Goal: Ask a question: Seek information or help from site administrators or community

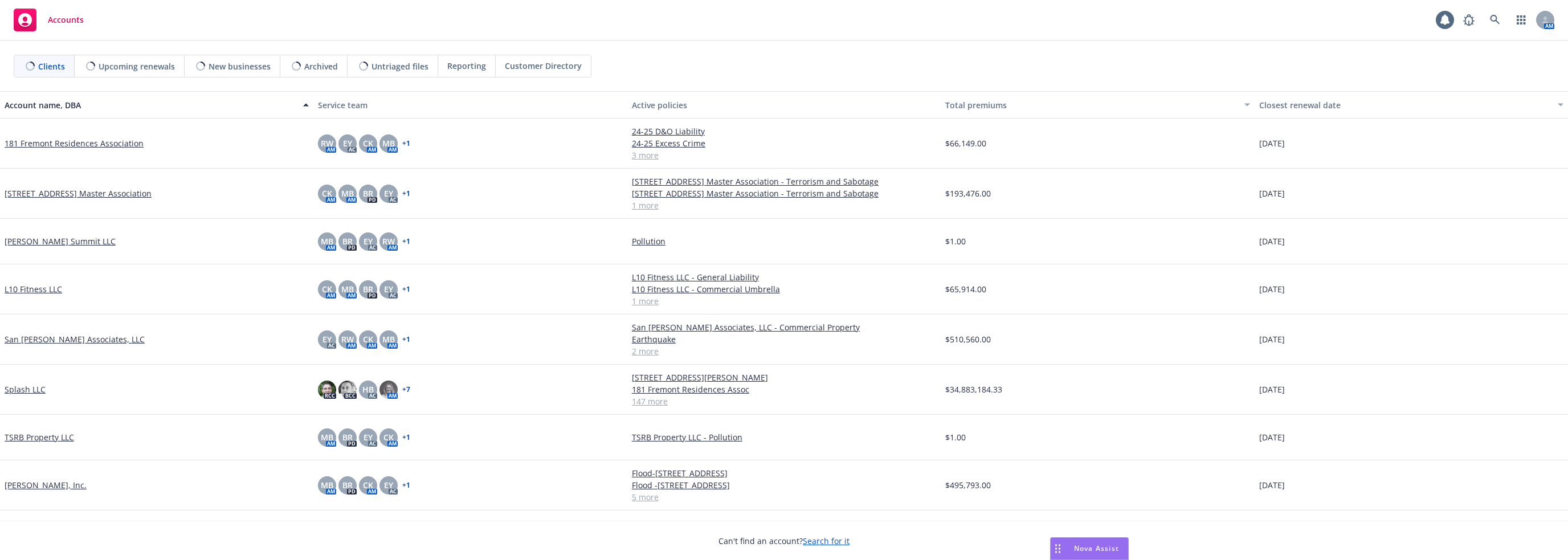
click at [1087, 545] on span "Nova Assist" at bounding box center [1096, 549] width 45 height 10
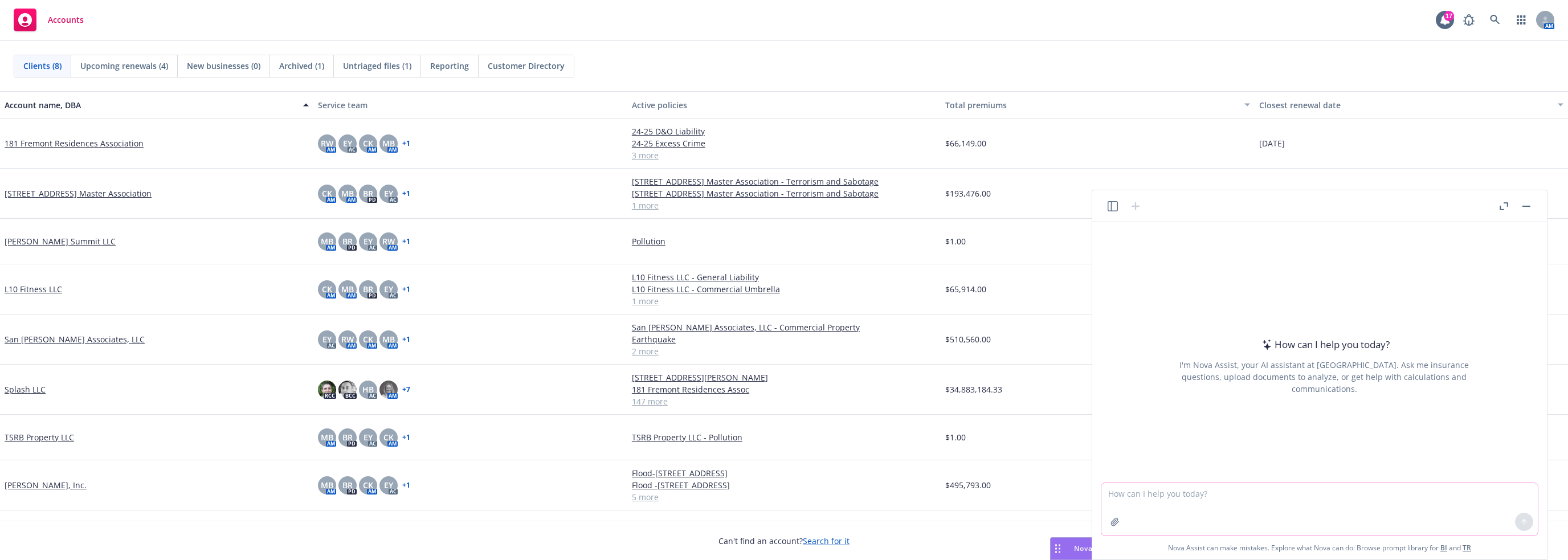
click at [1153, 503] on textarea at bounding box center [1319, 509] width 436 height 53
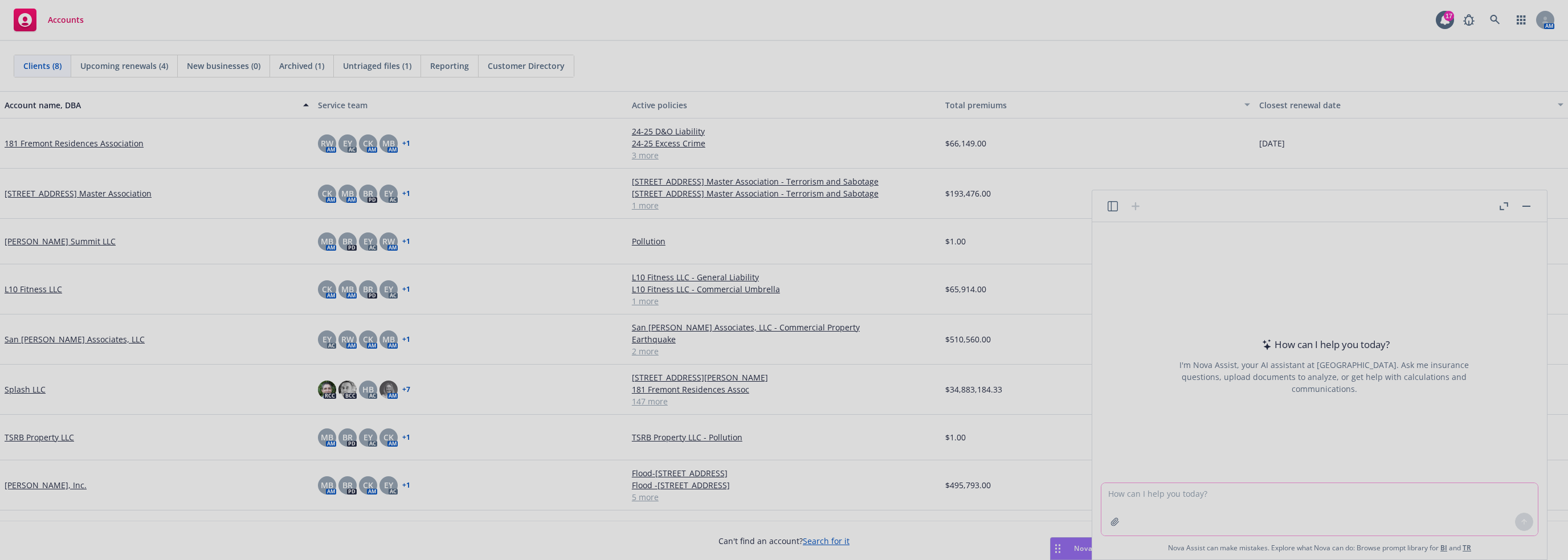
paste textarea "No-Fault, Uninsured or Underinsured Motorist Exclusion - CXU 654 0509"
type textarea "No-Fault, Uninsured or Underinsured Motorist Exclusion - CXU 654 0509"
click at [1153, 503] on div at bounding box center [784, 280] width 1568 height 560
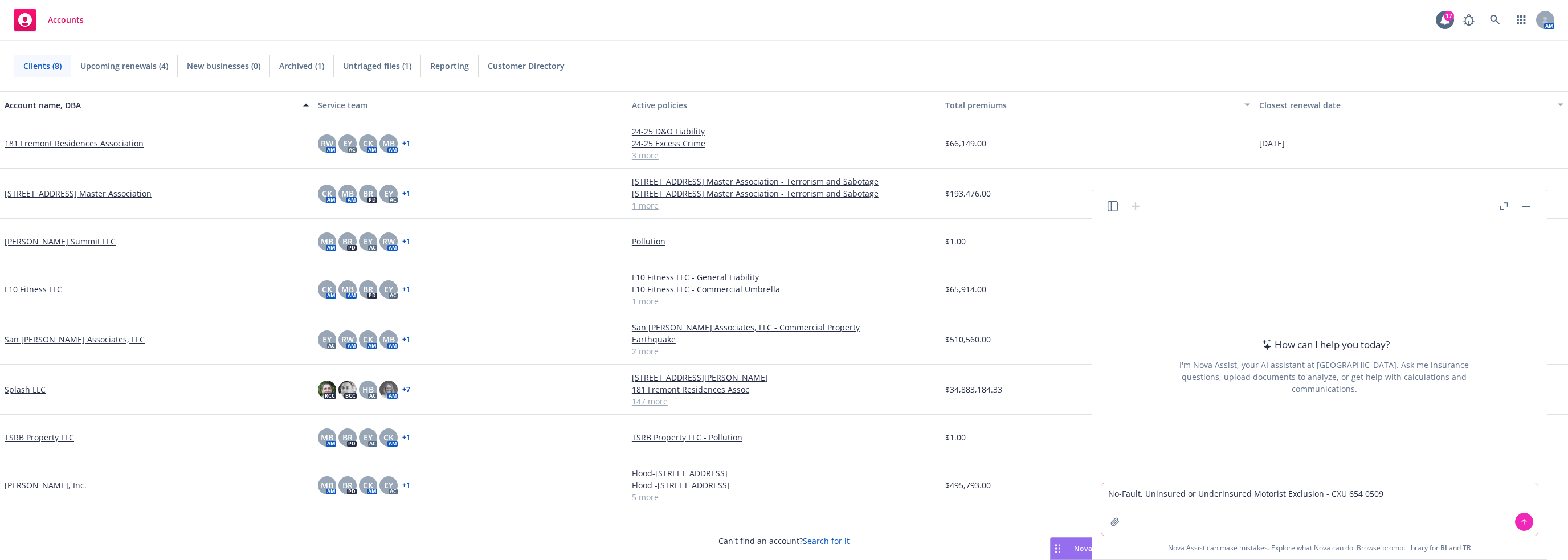
click at [1527, 523] on icon at bounding box center [1524, 521] width 8 height 8
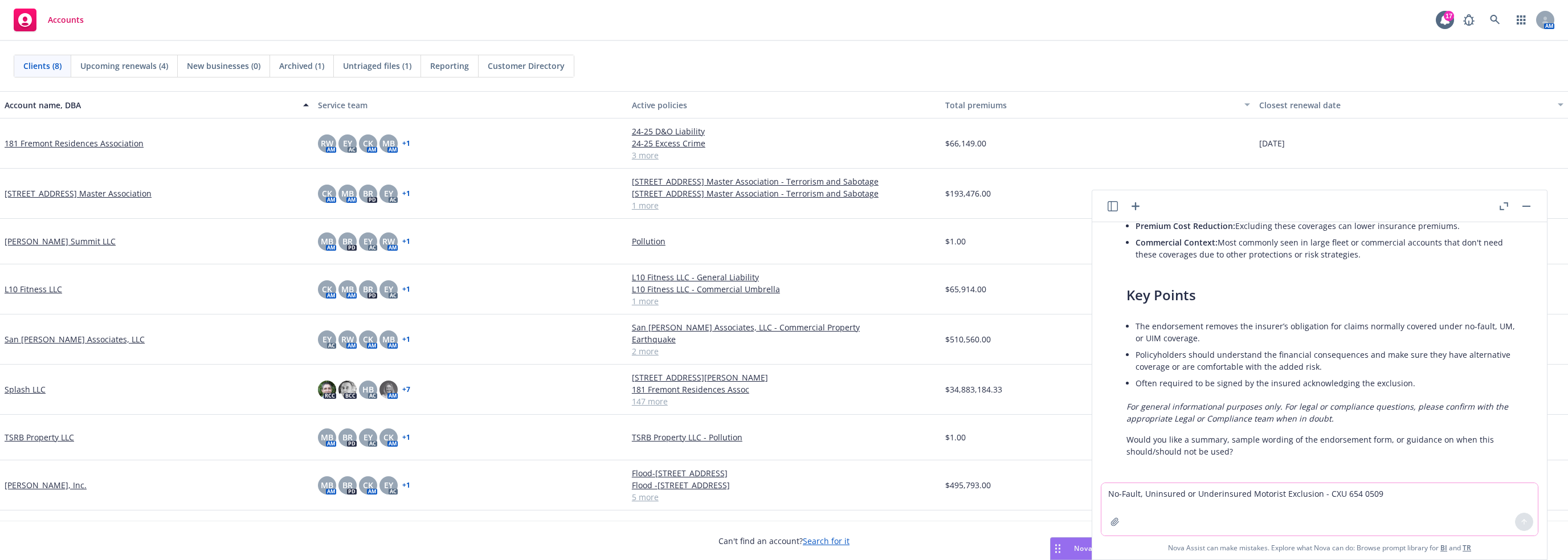
scroll to position [298, 0]
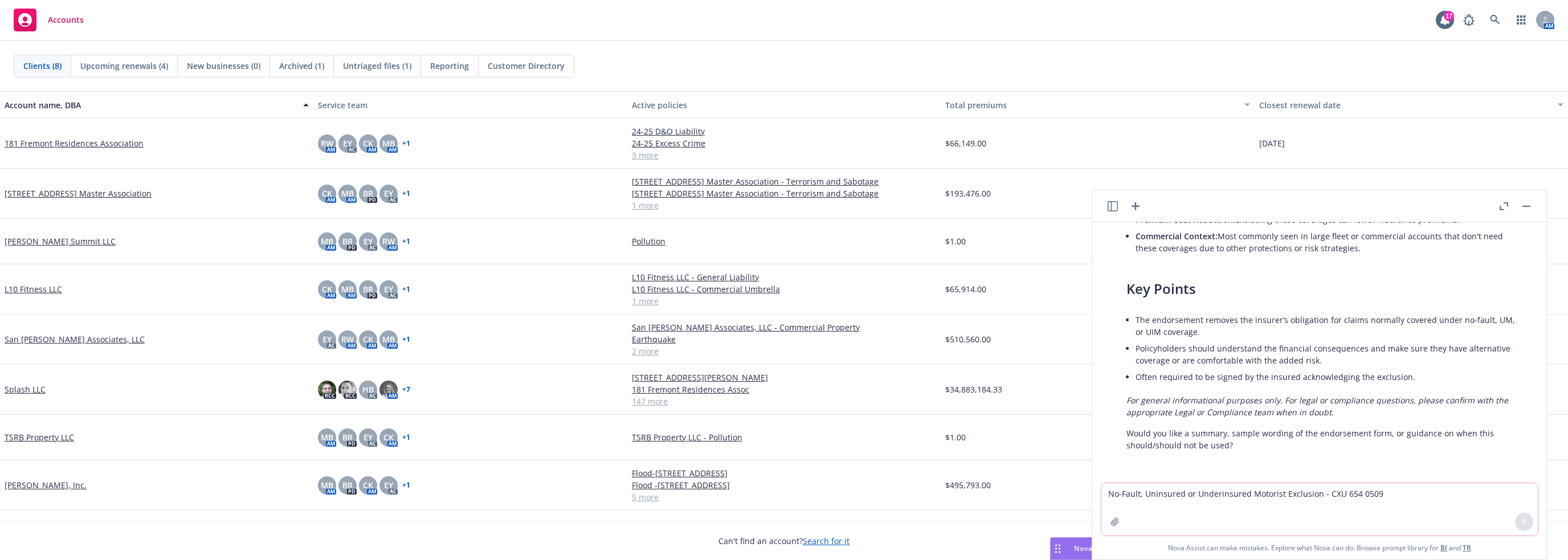
click at [1243, 493] on textarea "No-Fault, Uninsured or Underinsured Motorist Exclusion - CXU 654 0509" at bounding box center [1319, 509] width 436 height 53
type textarea "would this apply in [US_STATE]"
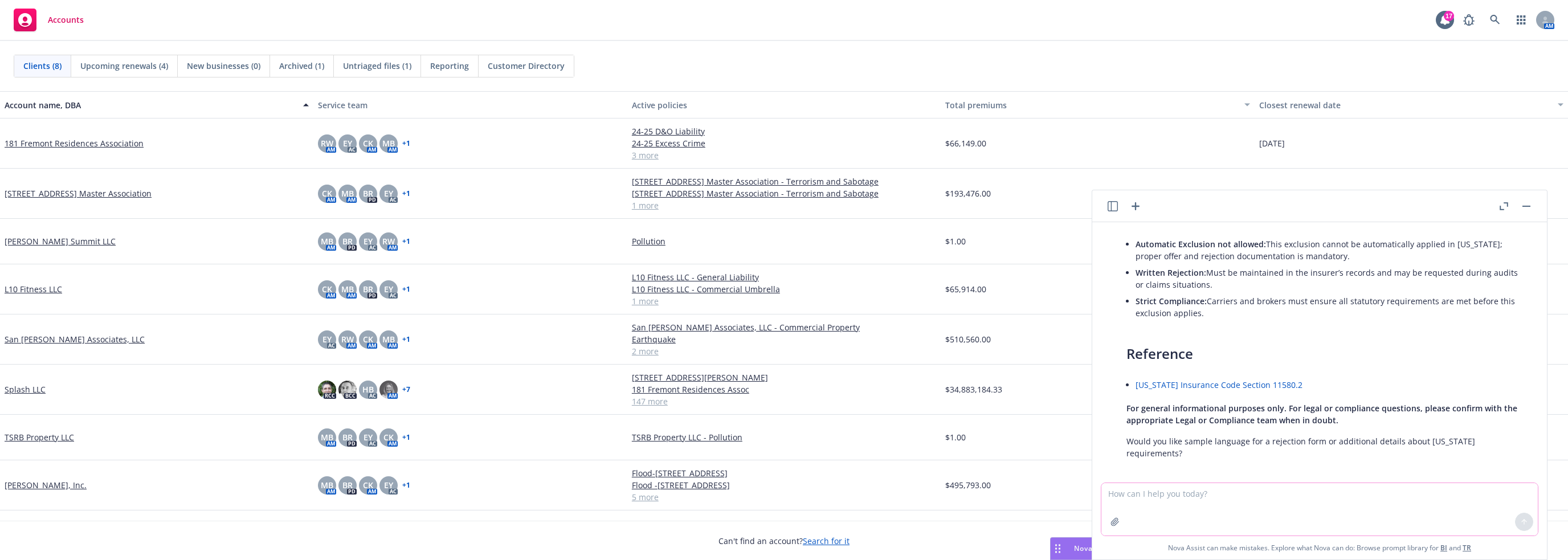
scroll to position [806, 0]
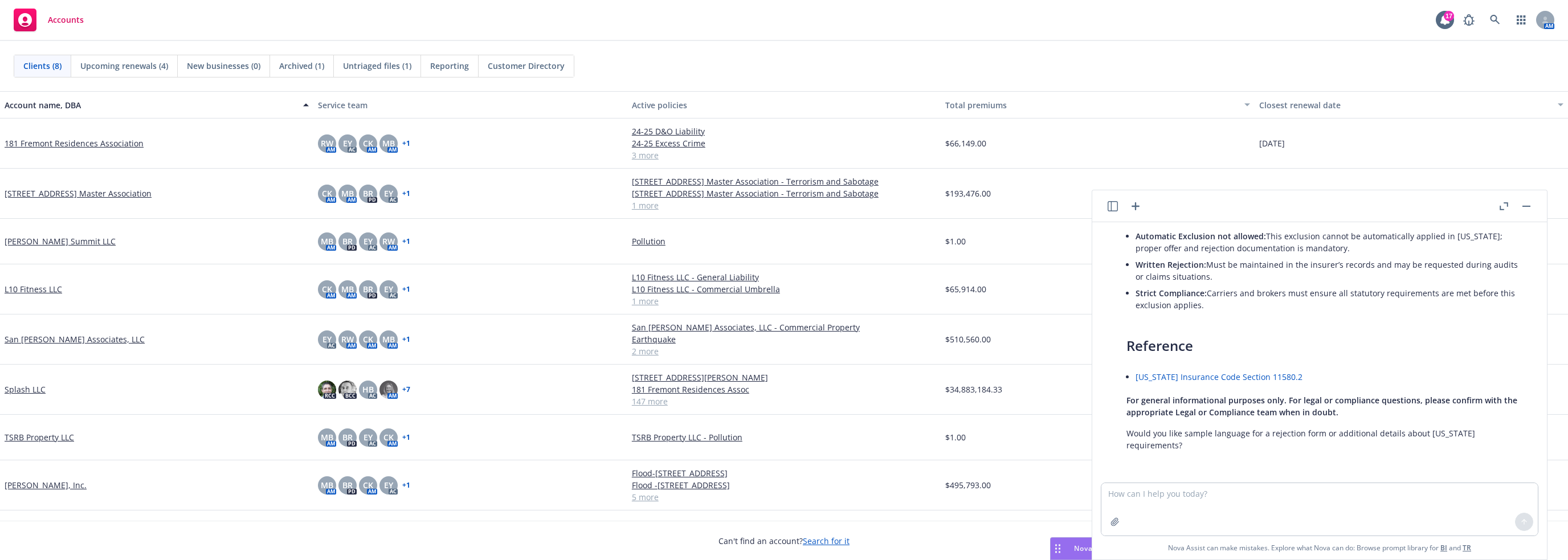
click at [1342, 345] on h3 "Reference" at bounding box center [1324, 346] width 396 height 20
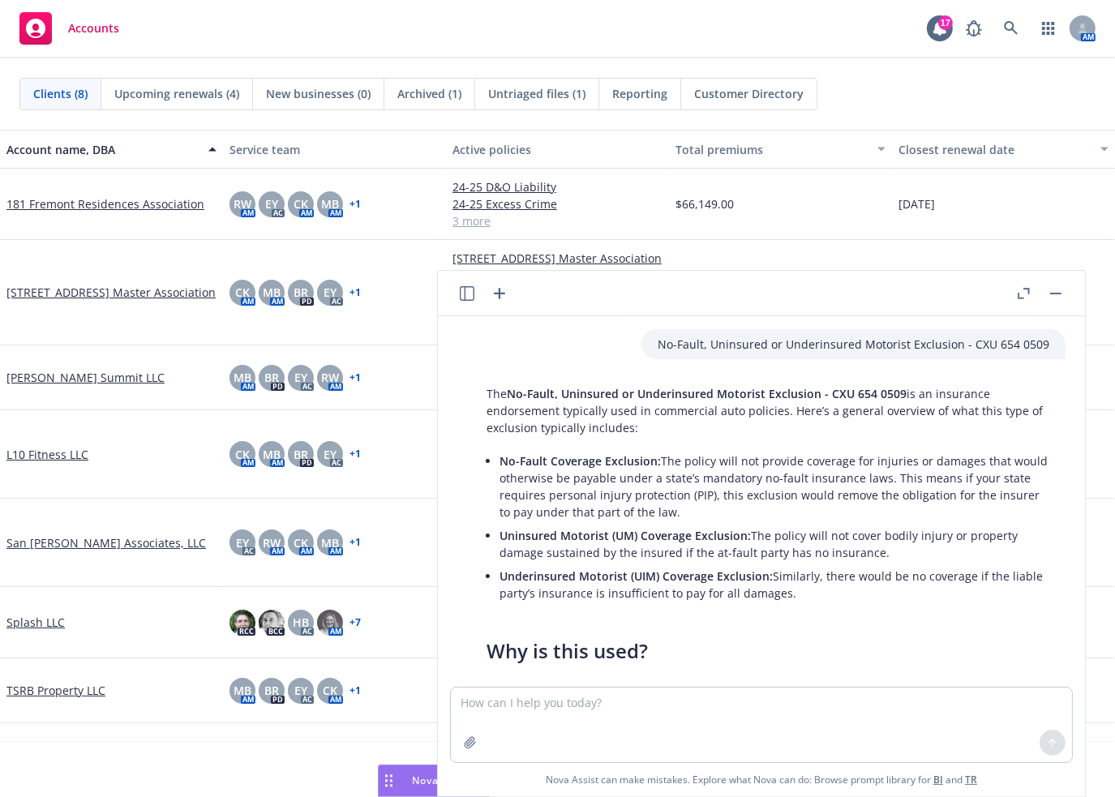
scroll to position [0, 0]
